Goal: Information Seeking & Learning: Learn about a topic

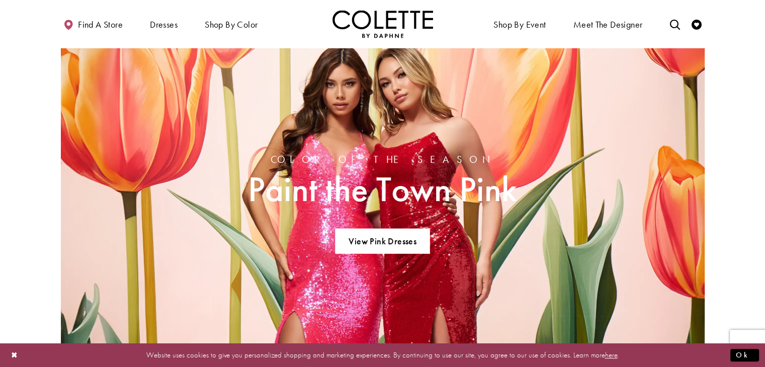
scroll to position [654, 0]
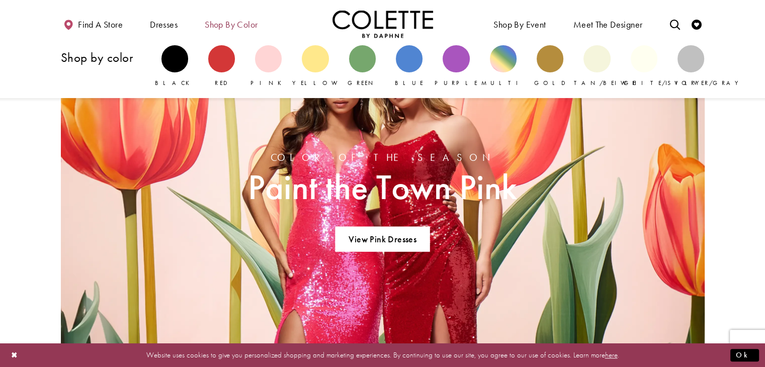
click at [238, 23] on span "Shop by color" at bounding box center [231, 25] width 53 height 10
click at [323, 65] on div "Primary block" at bounding box center [315, 58] width 27 height 27
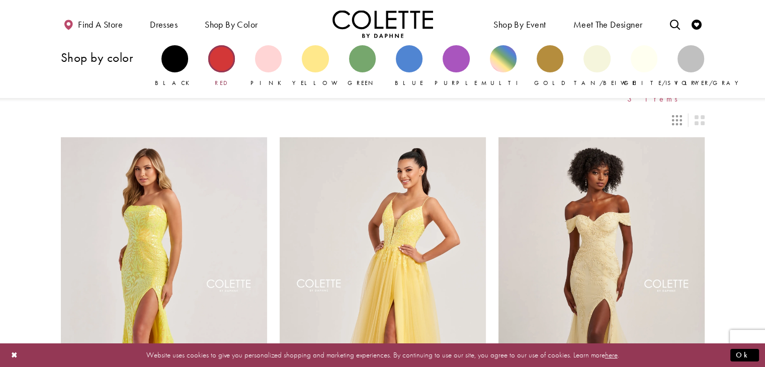
click at [223, 58] on div "Primary block" at bounding box center [221, 58] width 27 height 27
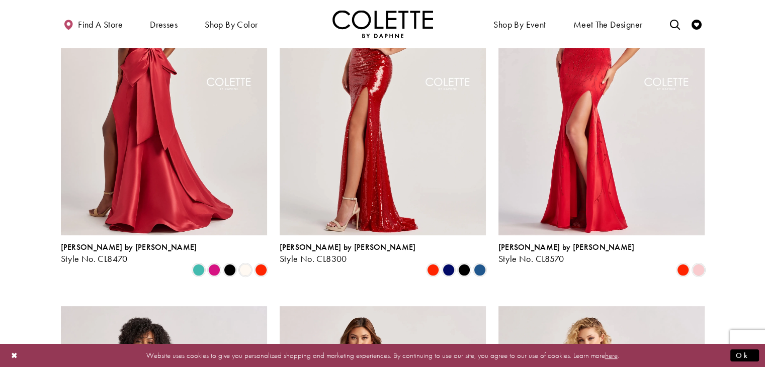
scroll to position [201, 0]
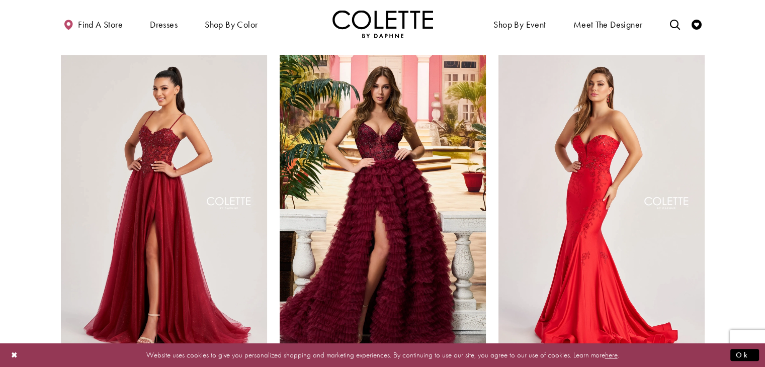
scroll to position [1208, 0]
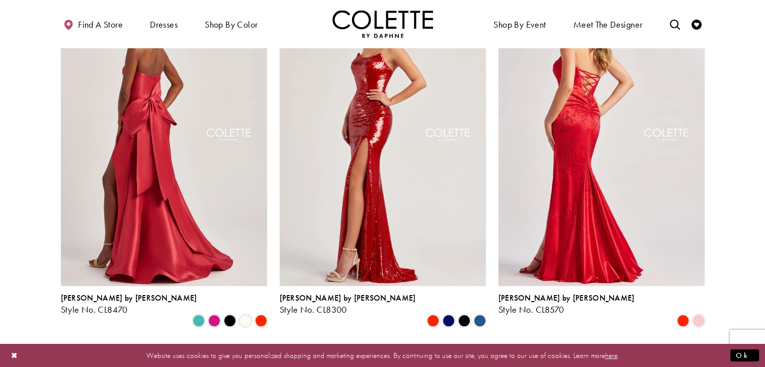
scroll to position [0, 0]
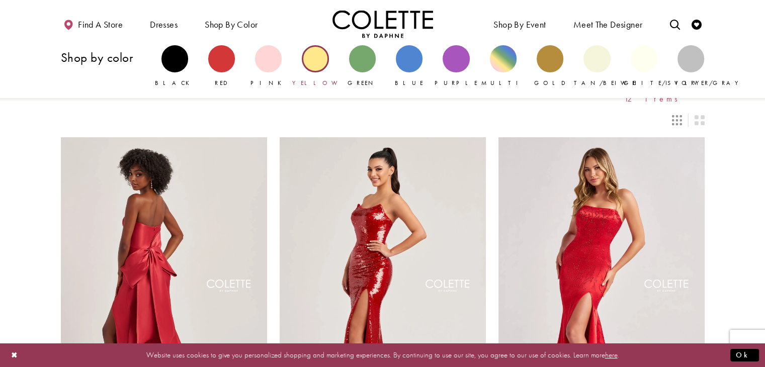
click at [306, 57] on div "Primary block" at bounding box center [315, 58] width 27 height 27
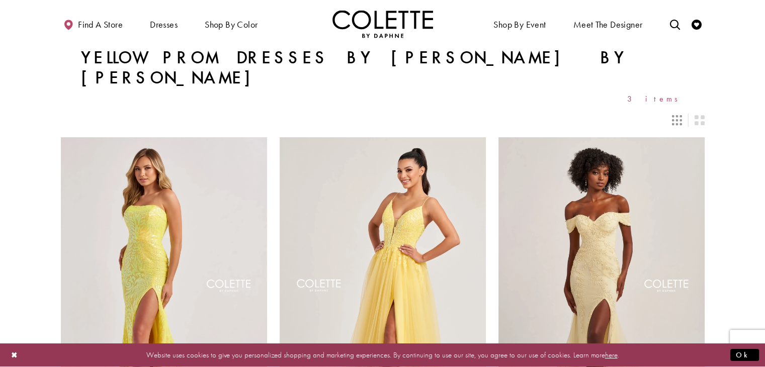
drag, startPoint x: 489, startPoint y: 66, endPoint x: 487, endPoint y: 61, distance: 5.6
